Goal: Register for event/course

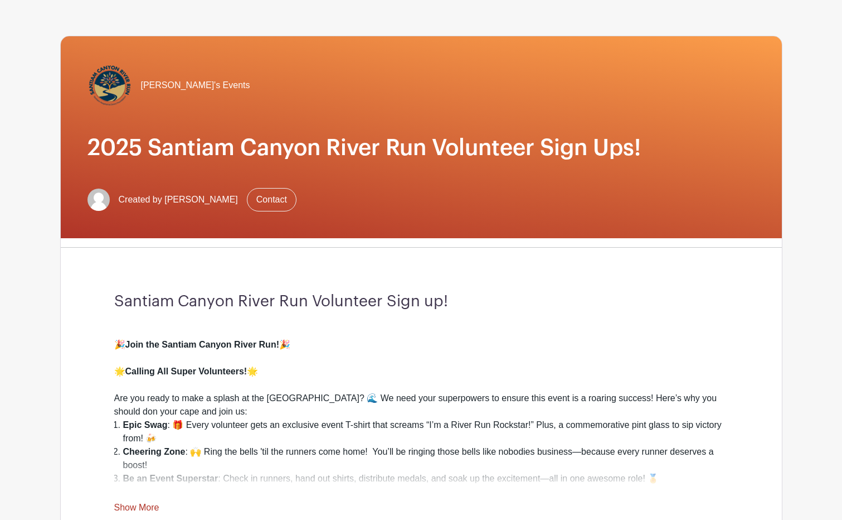
scroll to position [223, 0]
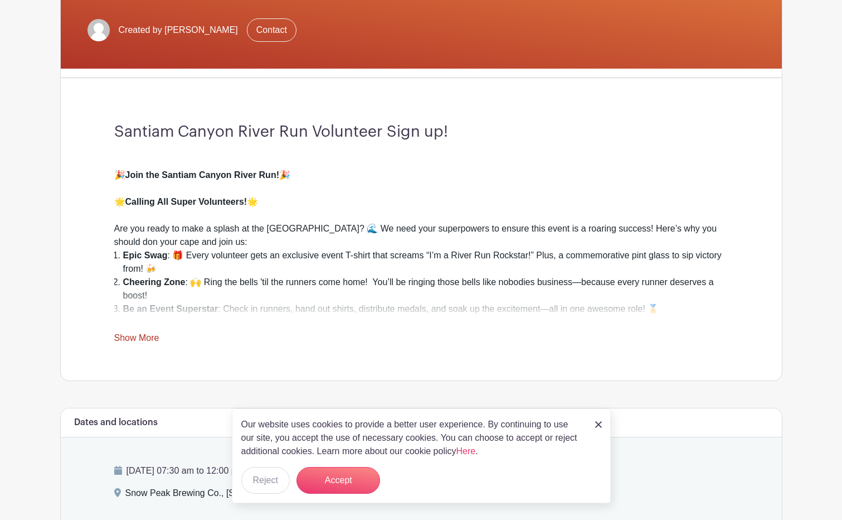
click at [146, 337] on link "Show More" at bounding box center [136, 340] width 45 height 14
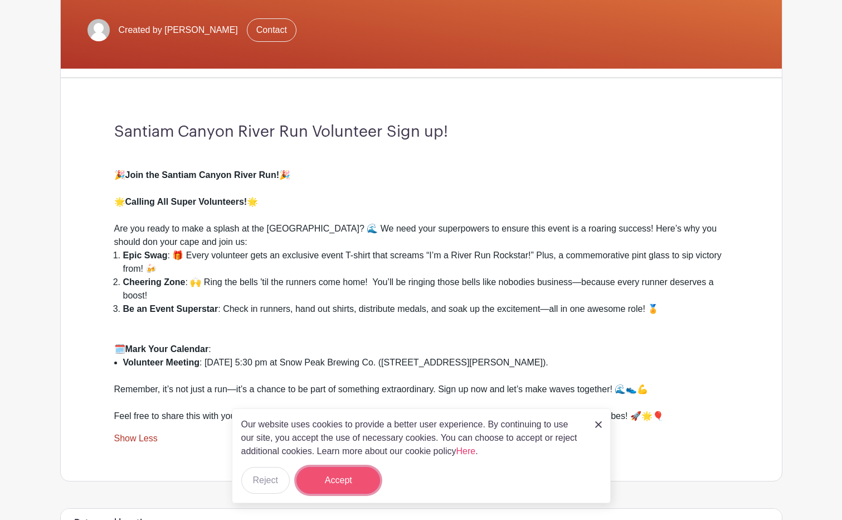
click at [346, 473] on button "Accept" at bounding box center [339, 480] width 84 height 27
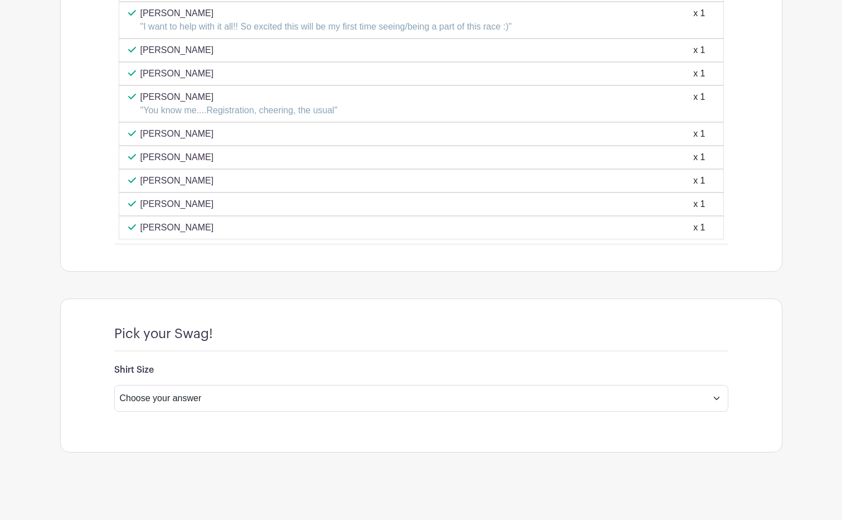
scroll to position [1528, 0]
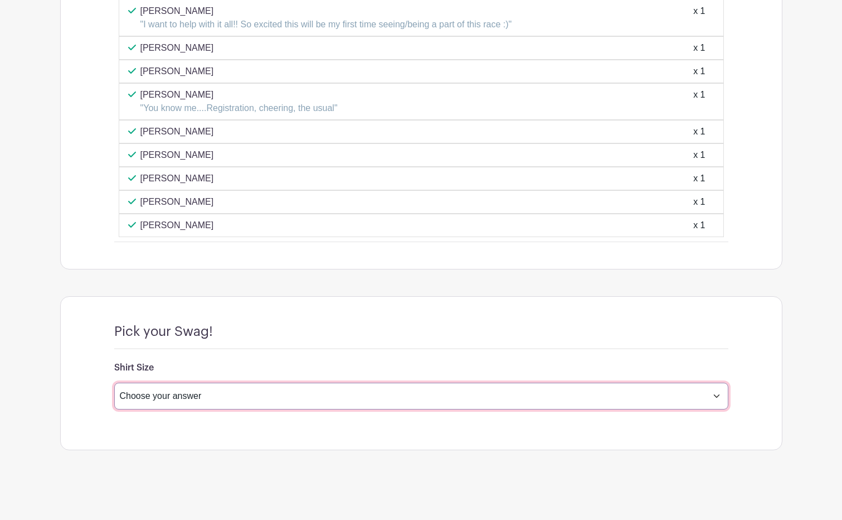
click at [356, 395] on select "Choose your answer Small Medium Large X-Large XX- Large Another option ( please…" at bounding box center [421, 395] width 614 height 27
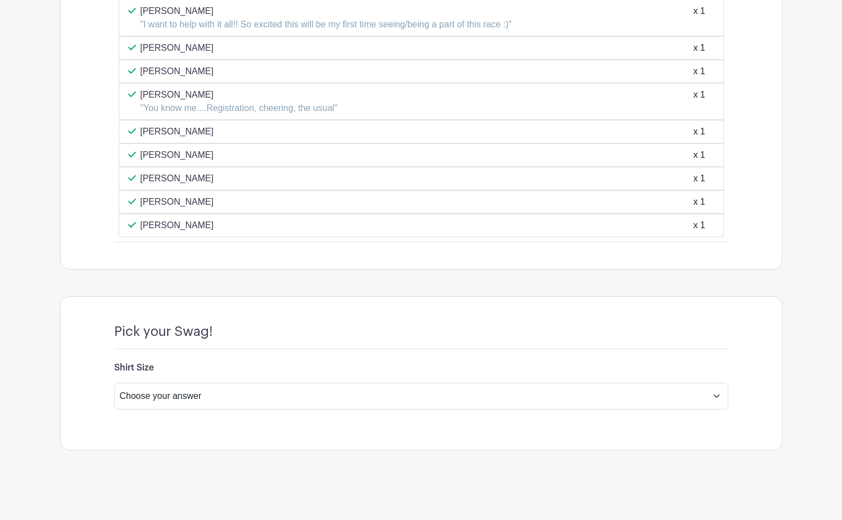
click at [393, 366] on h6 "Shirt Size" at bounding box center [421, 367] width 614 height 11
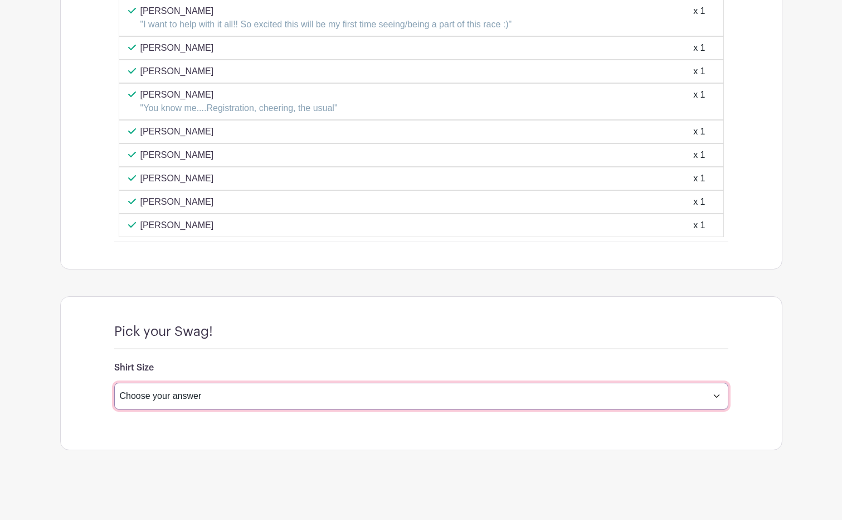
click at [375, 392] on select "Choose your answer Small Medium Large X-Large XX- Large Another option ( please…" at bounding box center [421, 395] width 614 height 27
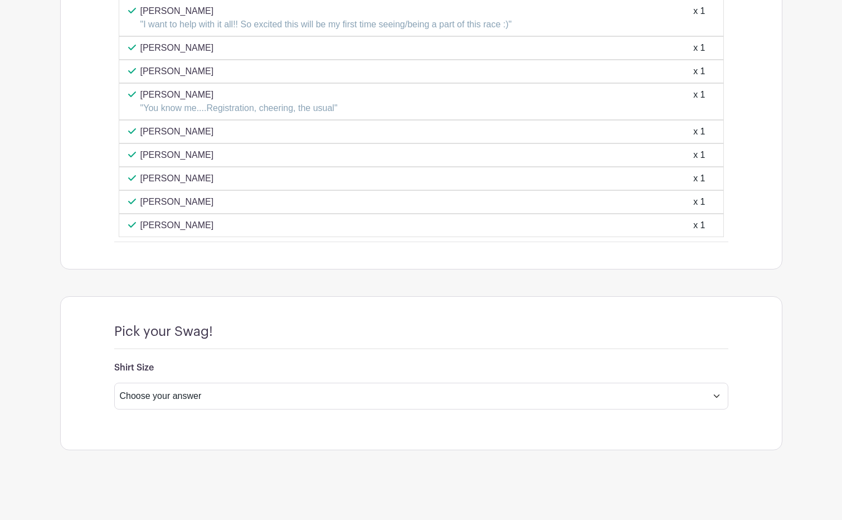
click at [404, 329] on div "Pick your Swag!" at bounding box center [421, 336] width 614 height 26
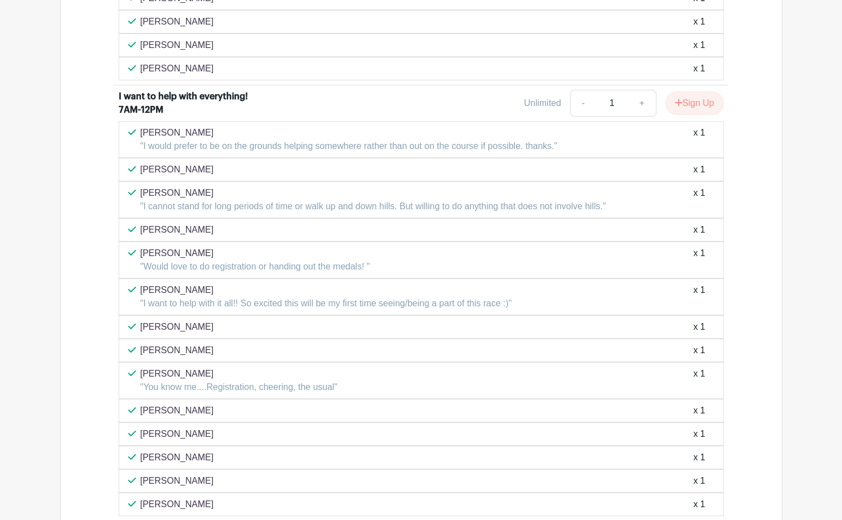
scroll to position [1193, 0]
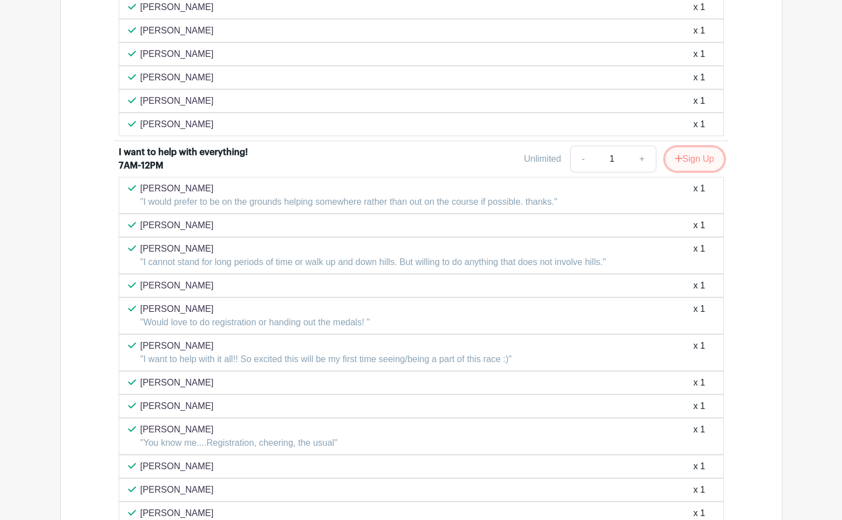
click at [695, 162] on button "Sign Up" at bounding box center [695, 158] width 59 height 23
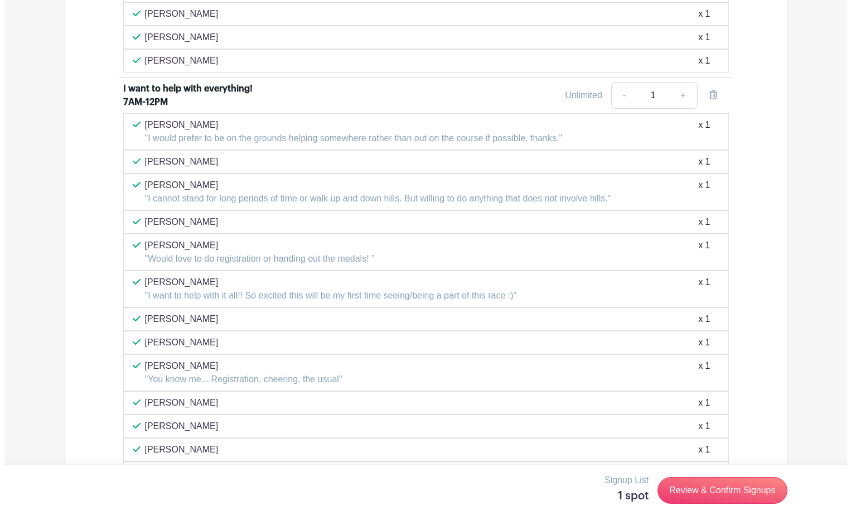
scroll to position [1528, 0]
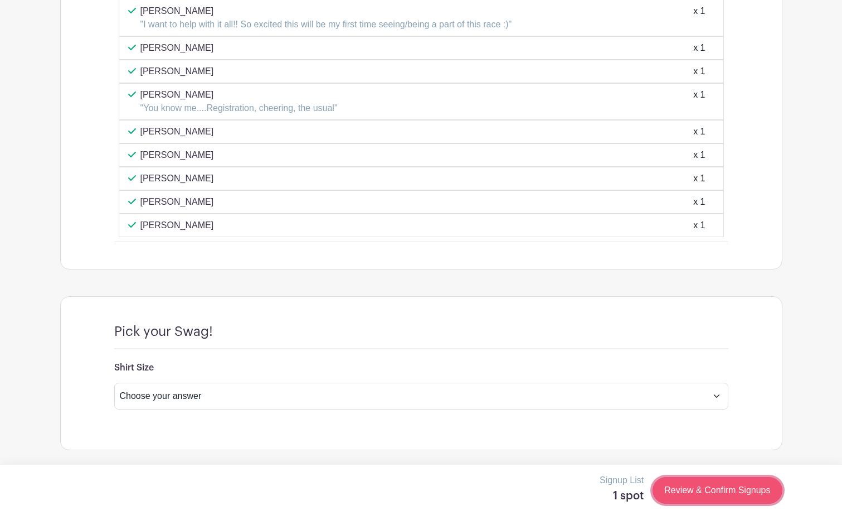
click at [706, 491] on link "Review & Confirm Signups" at bounding box center [717, 490] width 129 height 27
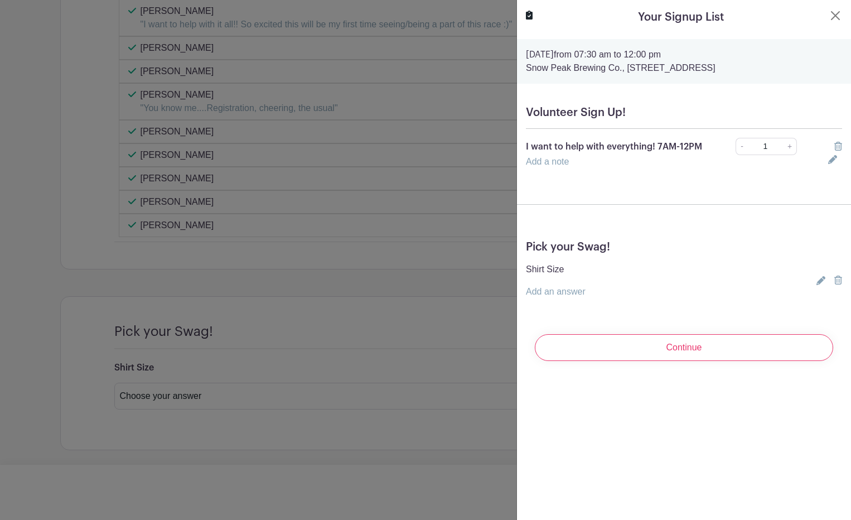
click at [567, 166] on link "Add a note" at bounding box center [547, 161] width 43 height 9
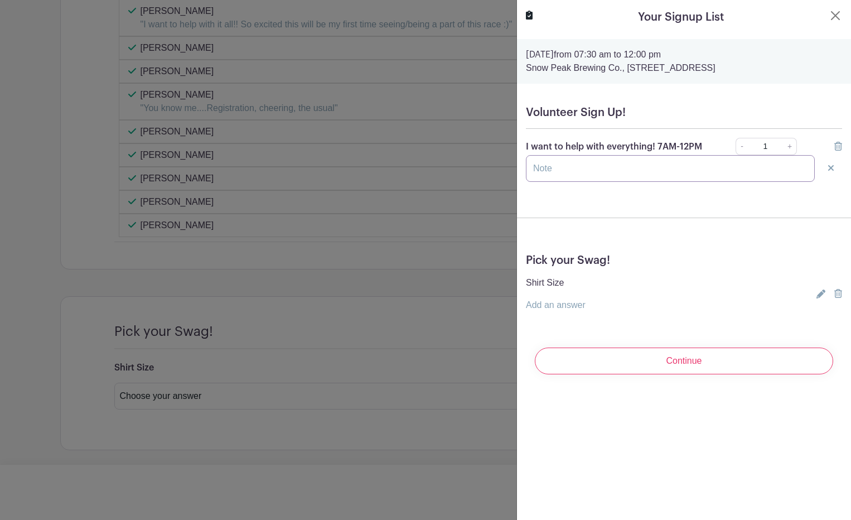
click at [588, 174] on input "text" at bounding box center [670, 168] width 289 height 27
type input "I'll be there all day to help where needed."
click at [598, 312] on div "Shirt Size Add an answer Choose your answer Small Medium Large X-Large XX- Larg…" at bounding box center [684, 294] width 316 height 36
click at [559, 309] on link "Add an answer" at bounding box center [556, 304] width 60 height 9
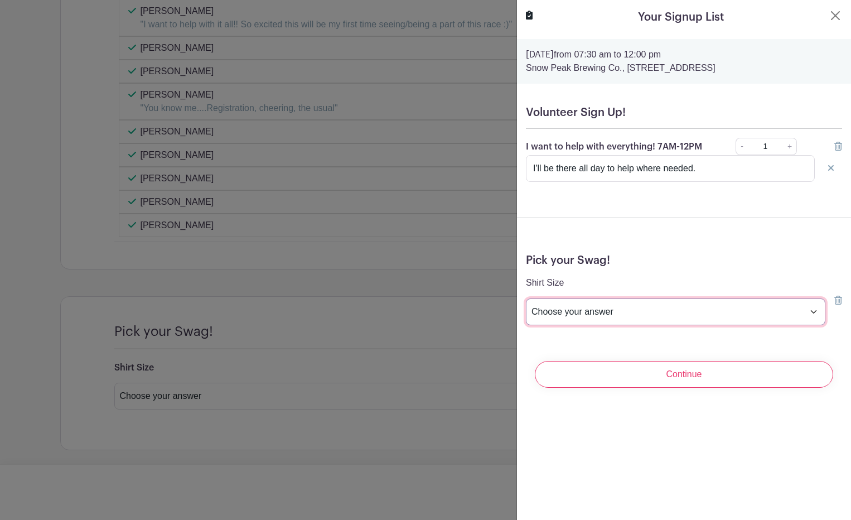
click at [571, 319] on select "Choose your answer Small Medium Large X-Large XX- Large Another option ( please…" at bounding box center [675, 311] width 299 height 27
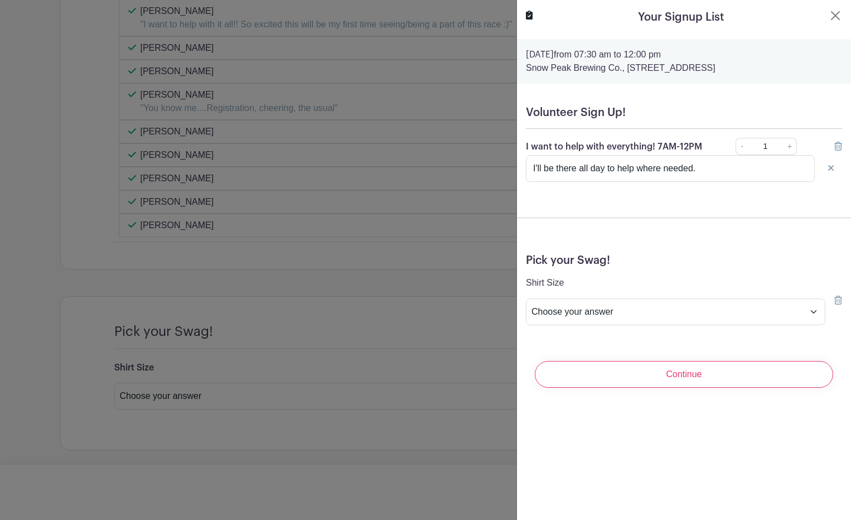
click at [769, 267] on h5 "Pick your Swag!" at bounding box center [684, 260] width 316 height 13
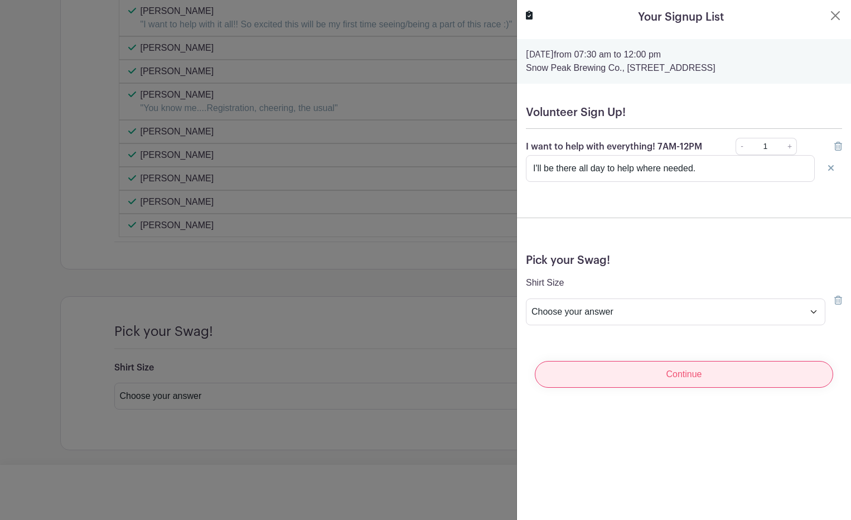
click at [707, 383] on input "Continue" at bounding box center [684, 374] width 298 height 27
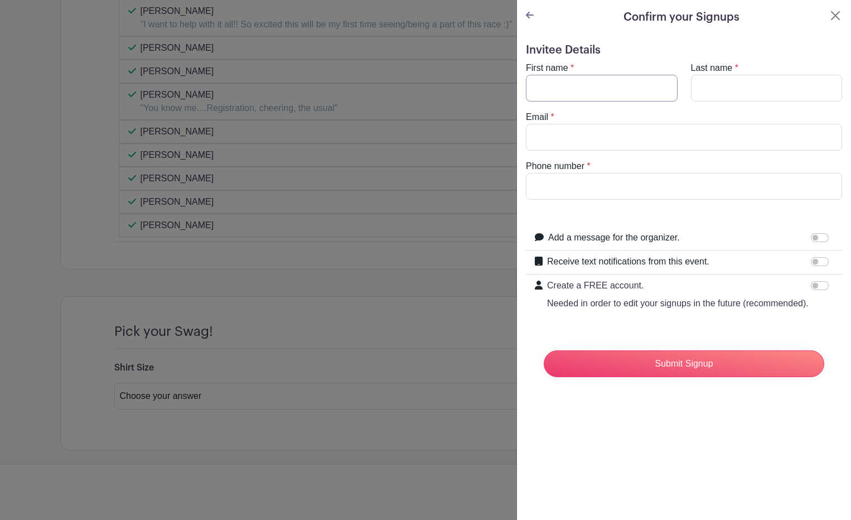
click at [585, 88] on input "First name" at bounding box center [602, 88] width 152 height 27
type input "Crystal"
type input "[PERSON_NAME]"
type input "[EMAIL_ADDRESS][DOMAIN_NAME]"
type input "5033024815"
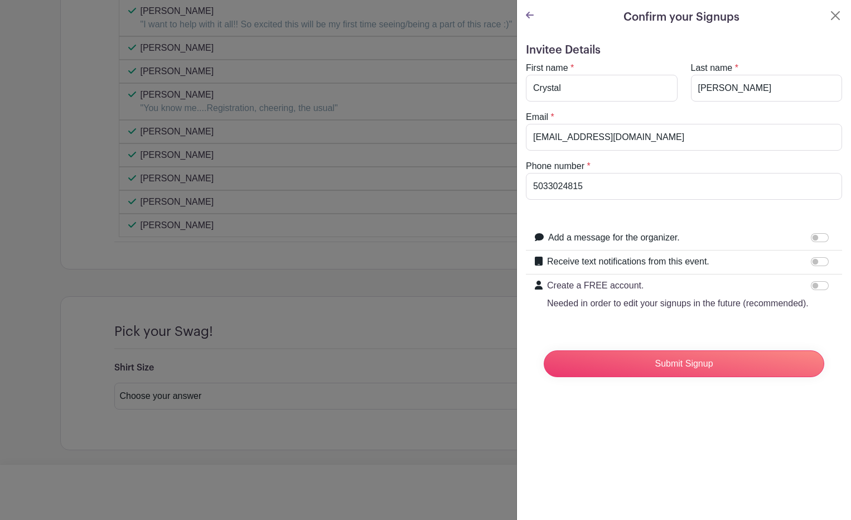
click at [792, 310] on p "Needed in order to edit your signups in the future (recommended)." at bounding box center [677, 303] width 261 height 13
click at [811, 290] on input "Create a FREE account. Needed in order to edit your signups in the future (reco…" at bounding box center [820, 285] width 18 height 9
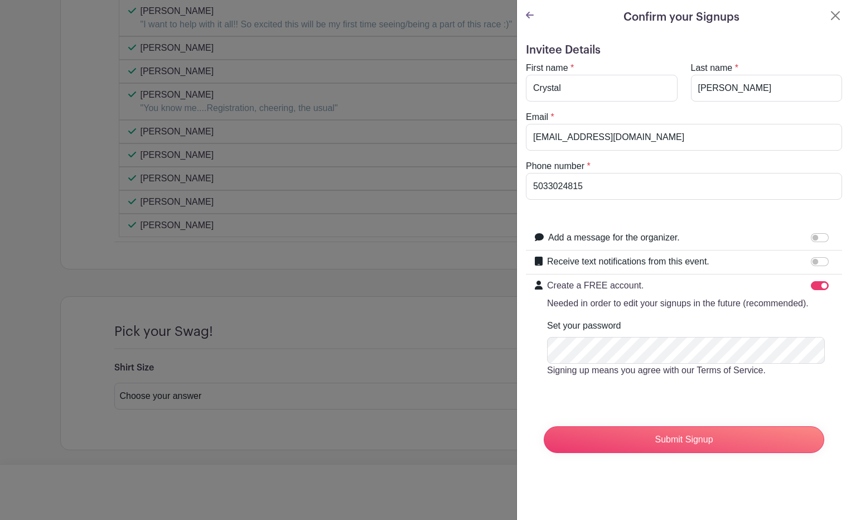
click at [791, 295] on label "Create a FREE account. Needed in order to edit your signups in the future (reco…" at bounding box center [677, 294] width 261 height 31
click at [811, 290] on input "Create a FREE account. Needed in order to edit your signups in the future (reco…" at bounding box center [820, 285] width 18 height 9
checkbox input "false"
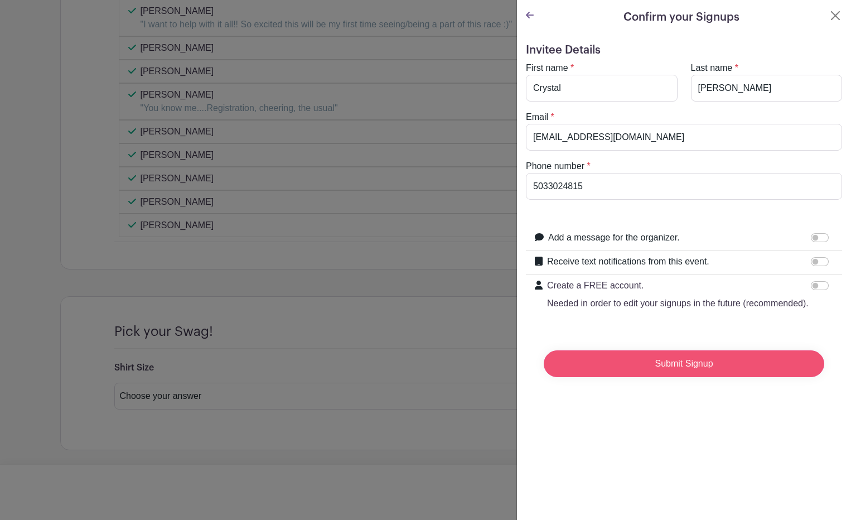
click at [719, 375] on input "Submit Signup" at bounding box center [684, 363] width 280 height 27
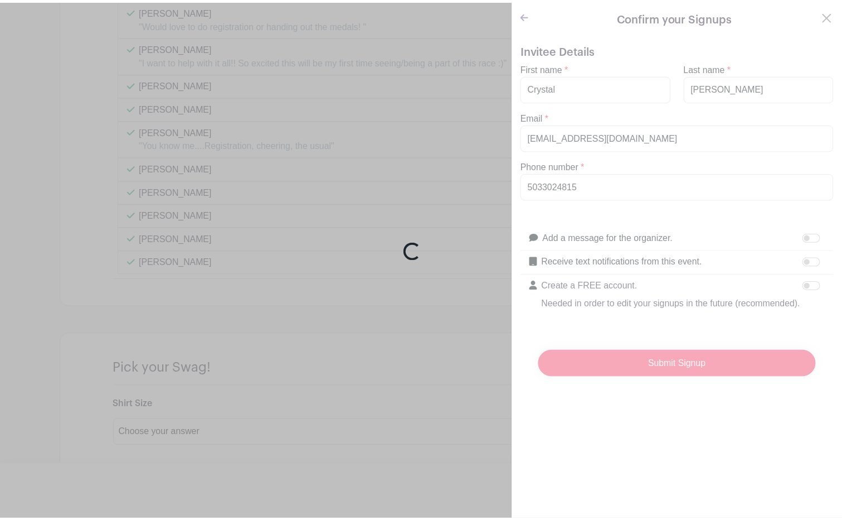
scroll to position [1564, 0]
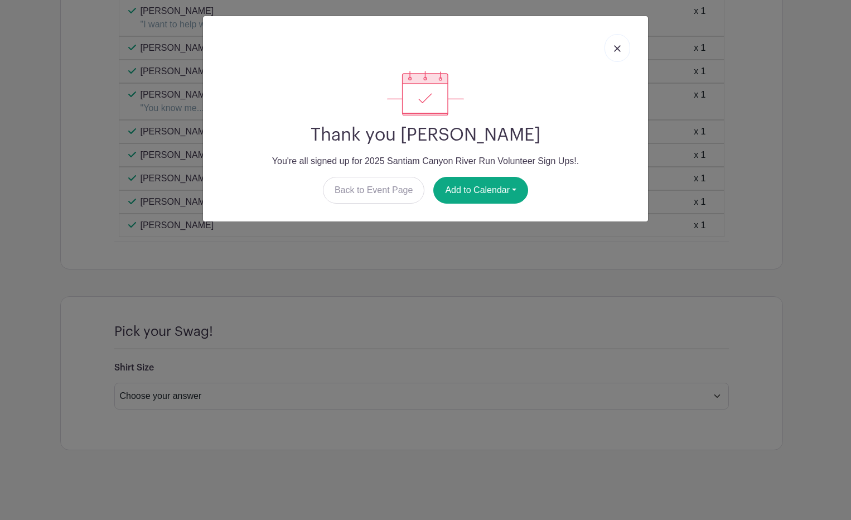
click at [619, 46] on img at bounding box center [617, 48] width 7 height 7
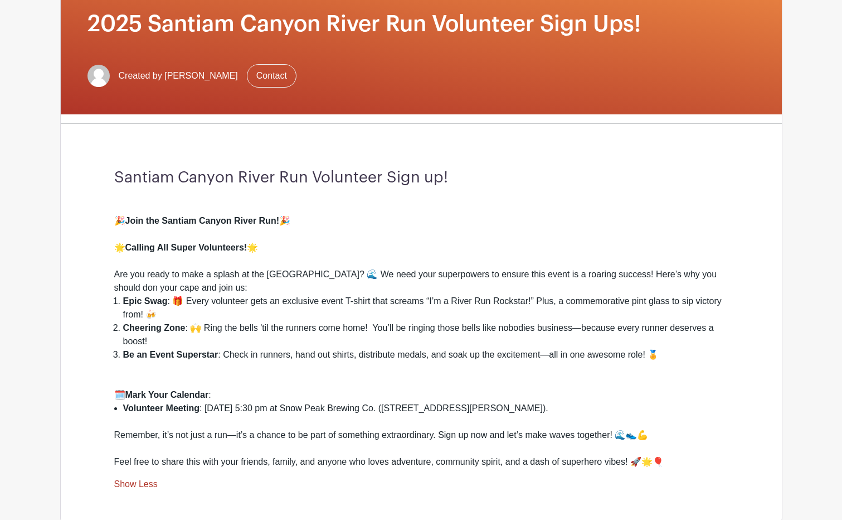
scroll to position [223, 0]
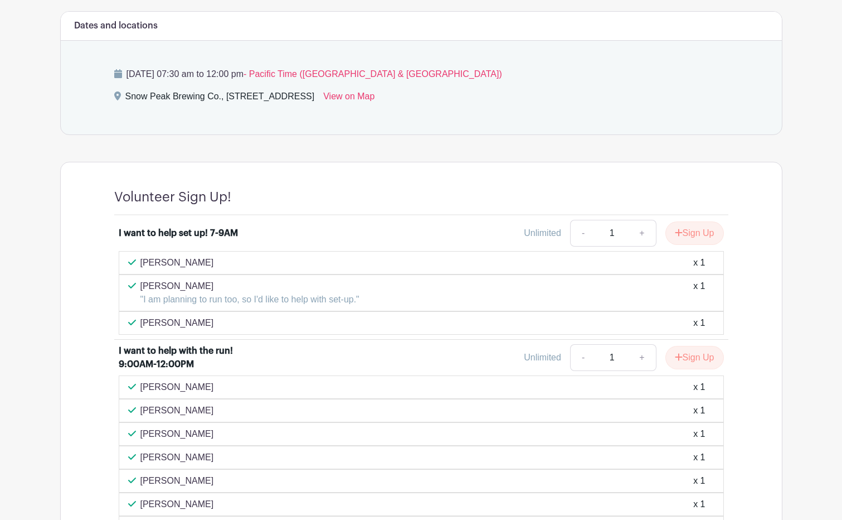
scroll to position [502, 0]
